Goal: Find specific page/section: Find specific page/section

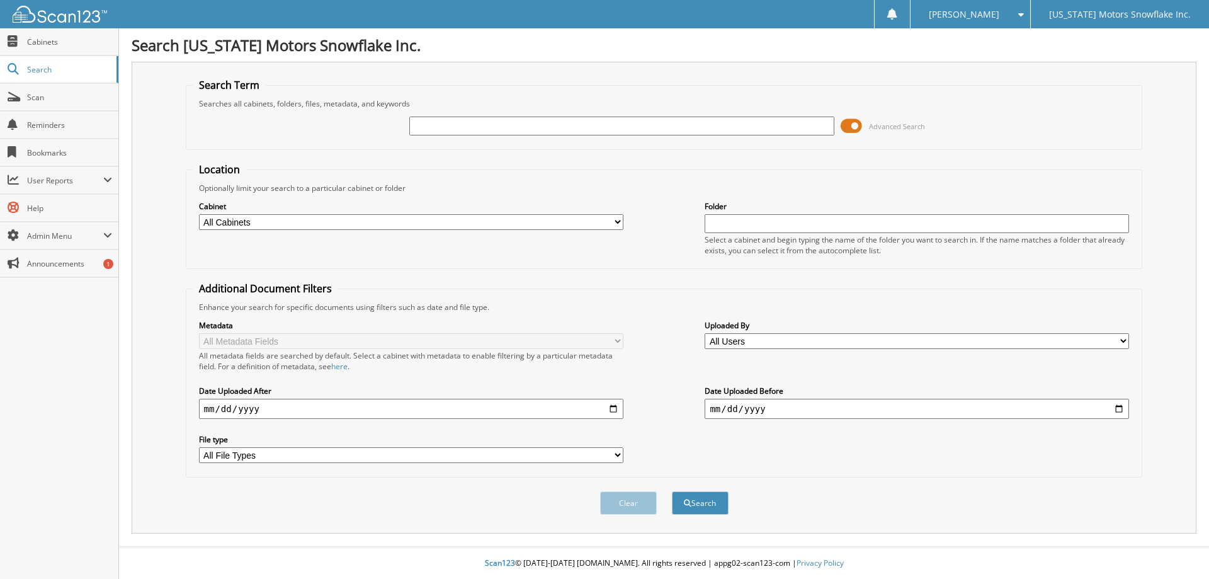
drag, startPoint x: 581, startPoint y: 127, endPoint x: 575, endPoint y: 116, distance: 13.3
click at [581, 127] on input "text" at bounding box center [621, 126] width 425 height 19
type input "c1078a"
click at [672, 491] on button "Search" at bounding box center [700, 502] width 57 height 23
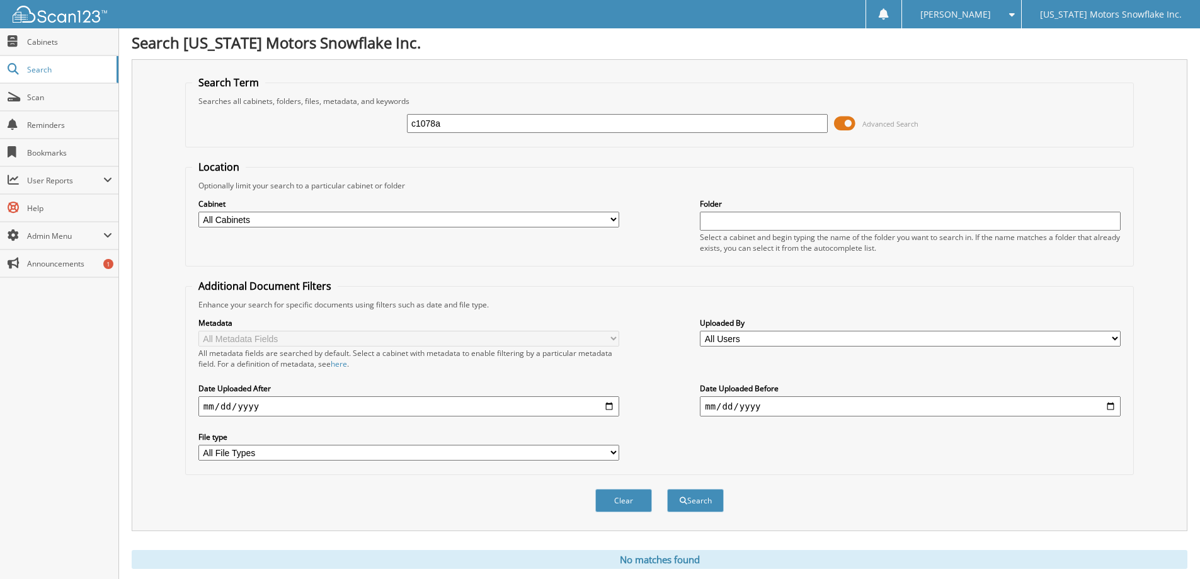
scroll to position [37, 0]
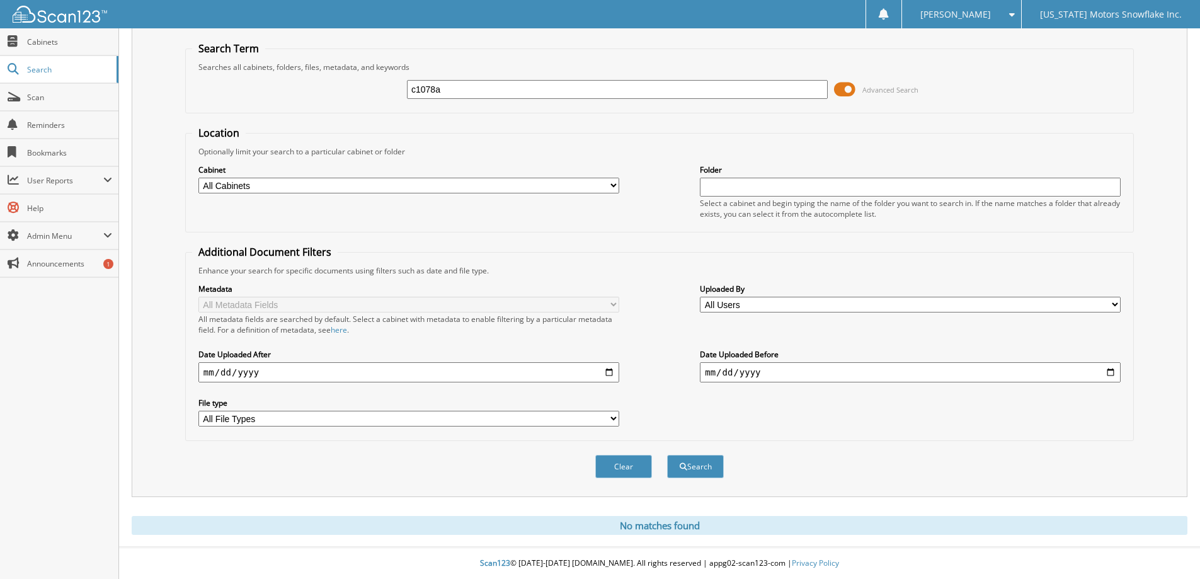
click at [499, 84] on input "c1078a" at bounding box center [617, 89] width 421 height 19
drag, startPoint x: 499, startPoint y: 84, endPoint x: 498, endPoint y: 72, distance: 11.4
click at [499, 84] on input "c1078a" at bounding box center [617, 89] width 421 height 19
type input "050601"
click at [667, 455] on button "Search" at bounding box center [695, 466] width 57 height 23
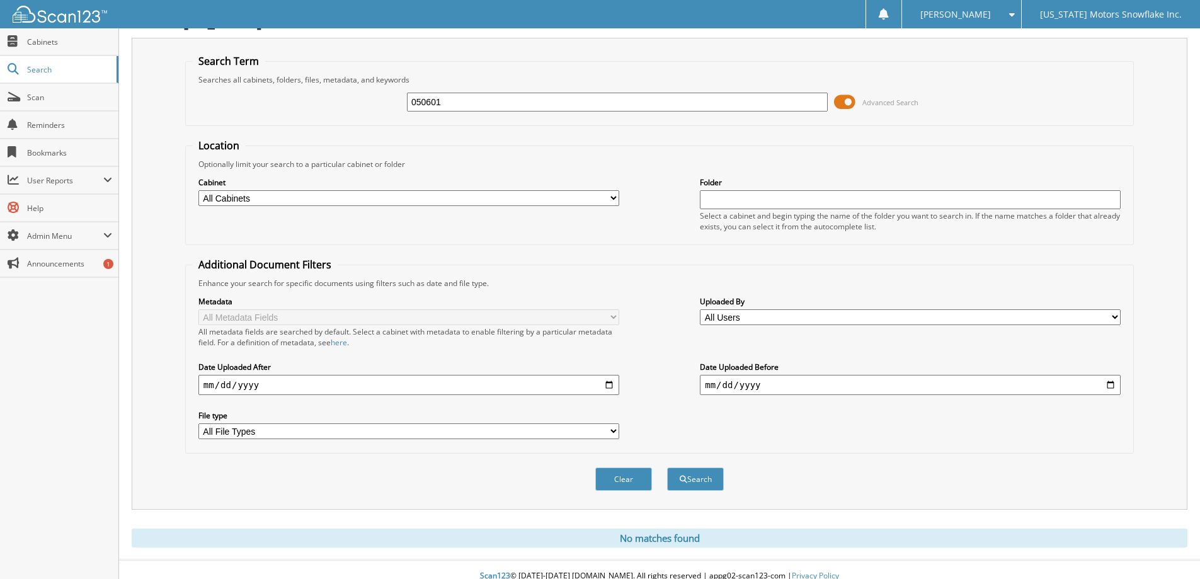
scroll to position [37, 0]
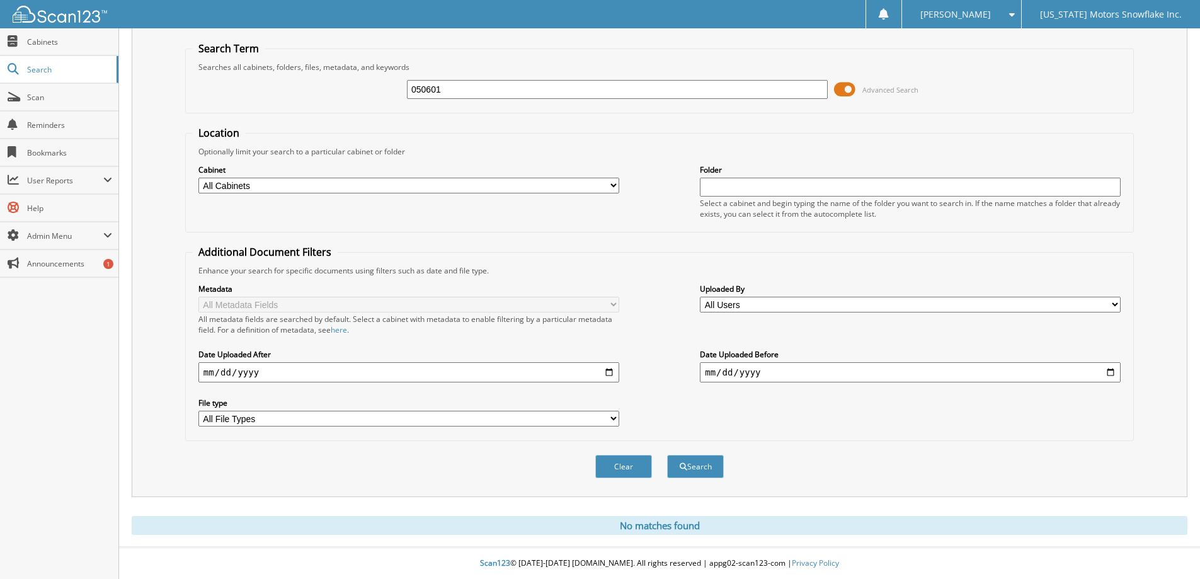
click at [462, 83] on input "050601" at bounding box center [617, 89] width 421 height 19
click at [462, 86] on input "050601" at bounding box center [617, 89] width 421 height 19
type input "0"
type input "c1078"
click at [667, 455] on button "Search" at bounding box center [695, 466] width 57 height 23
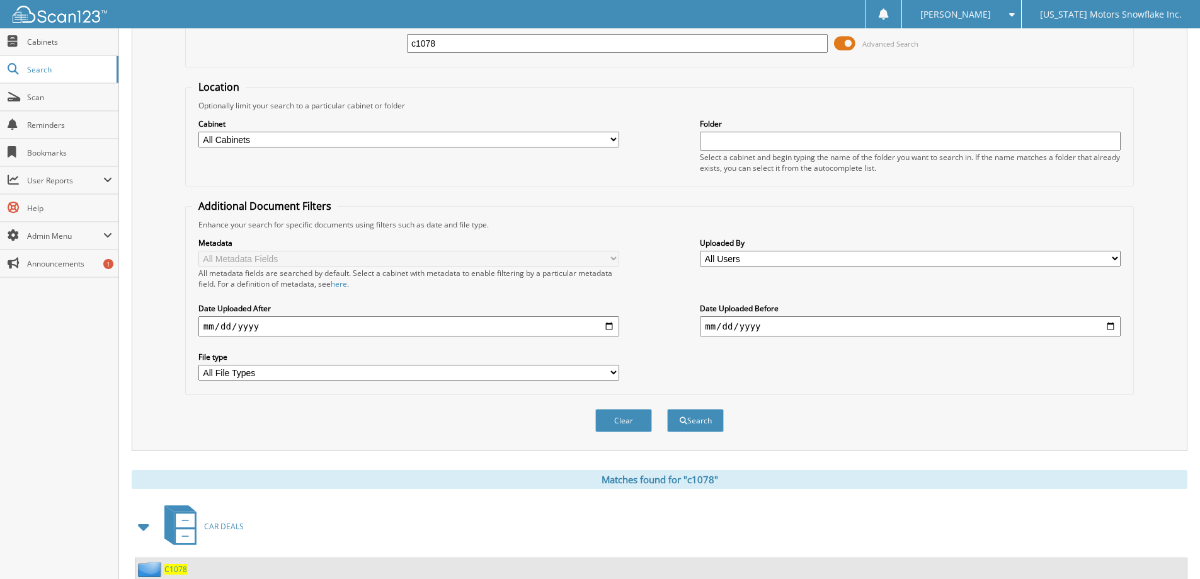
scroll to position [125, 0]
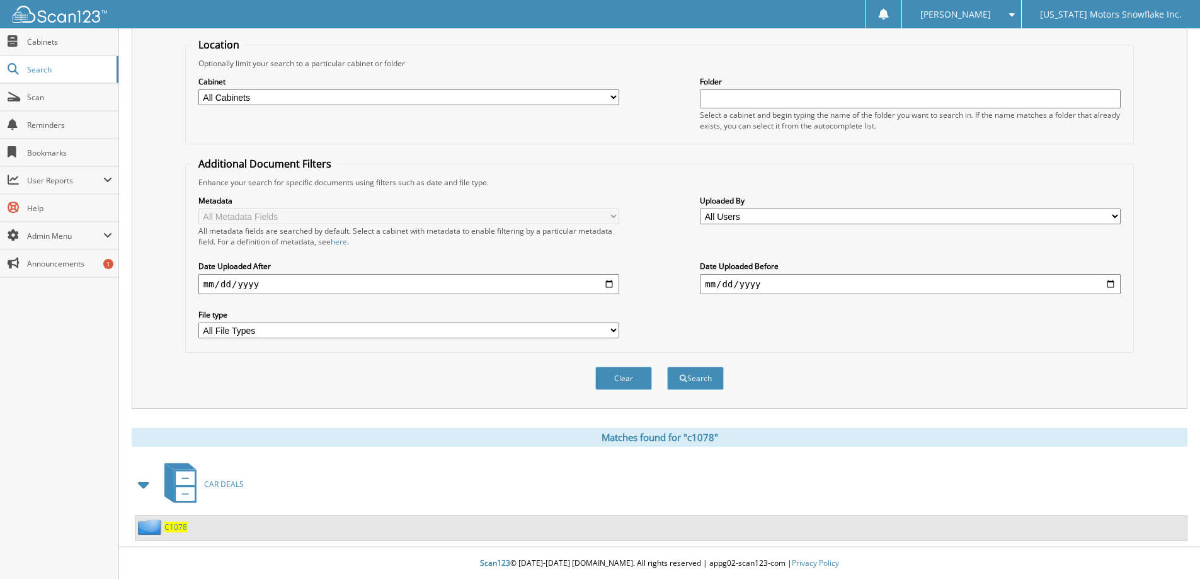
click at [176, 529] on span "C1078" at bounding box center [175, 527] width 23 height 11
